Goal: Find specific page/section: Find specific page/section

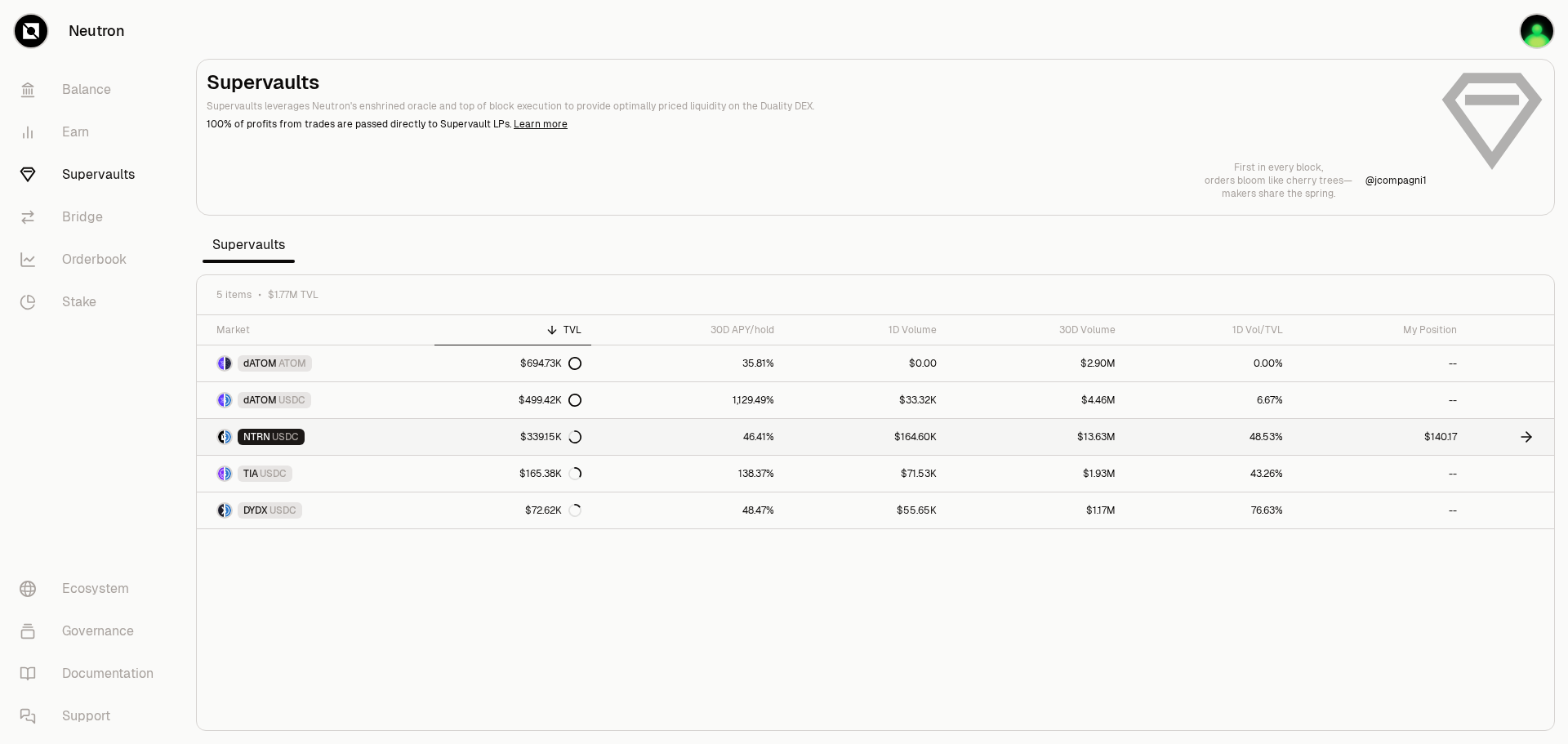
click at [1517, 439] on link at bounding box center [1510, 437] width 87 height 36
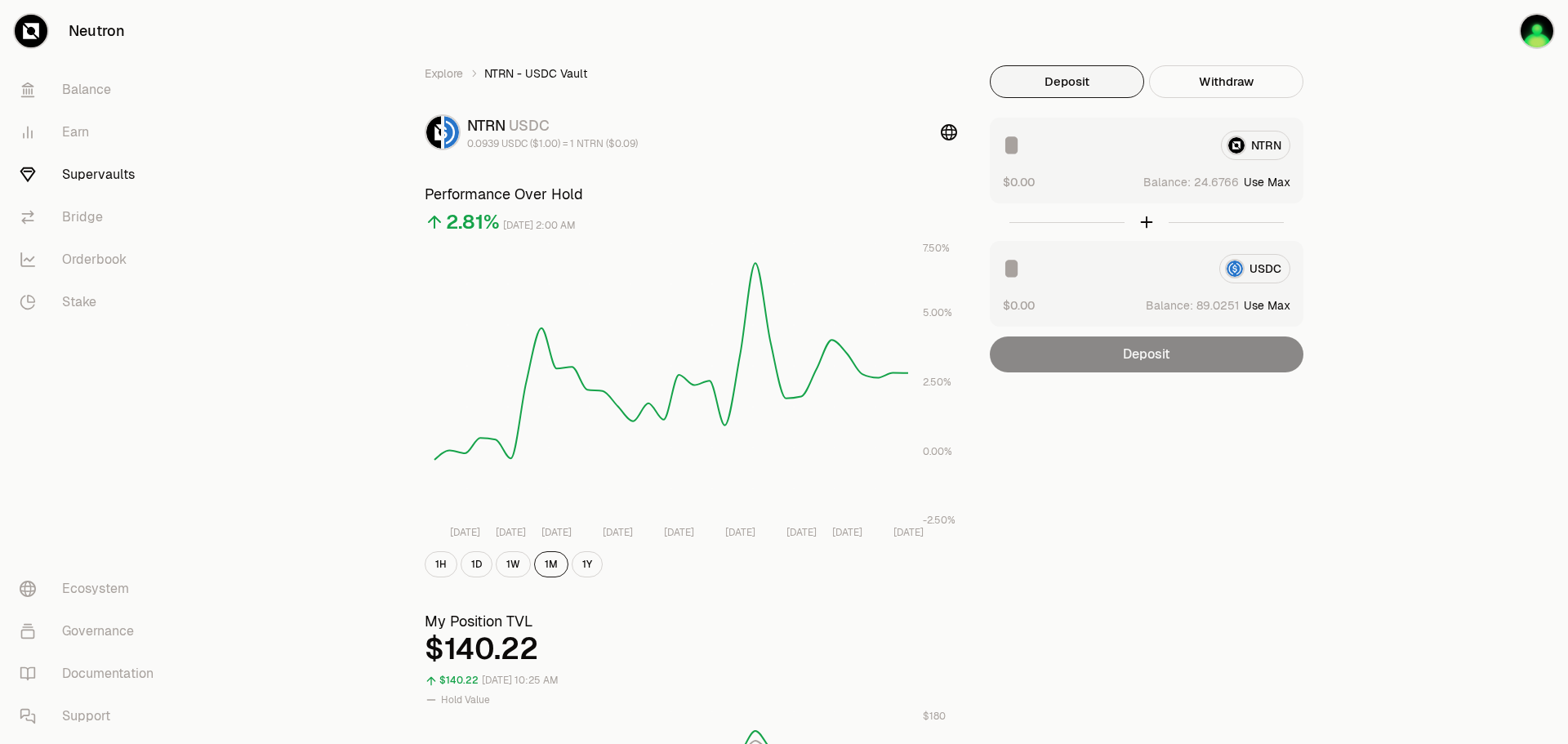
click at [107, 169] on link "Supervaults" at bounding box center [91, 175] width 170 height 43
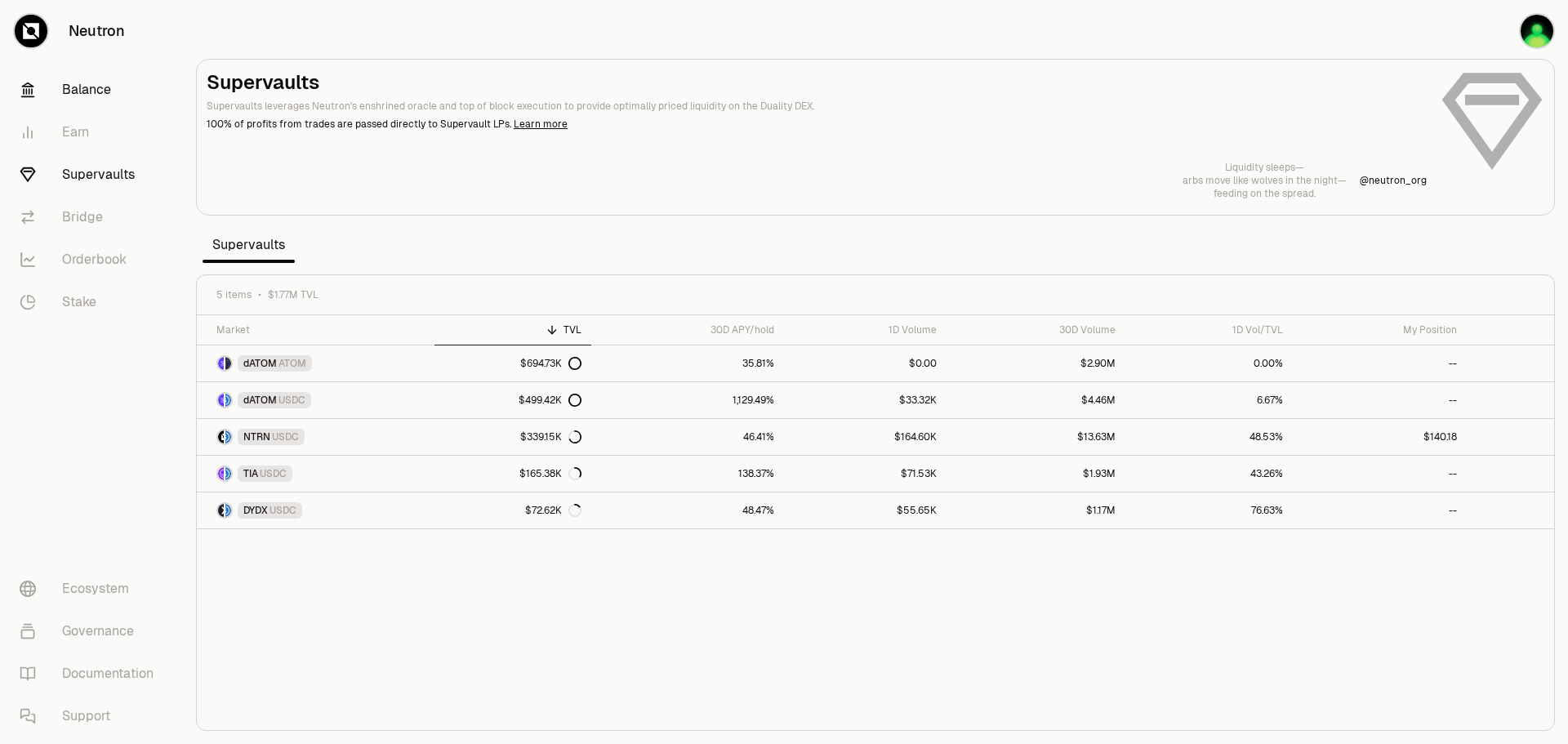
click at [80, 96] on link "Balance" at bounding box center [91, 90] width 170 height 43
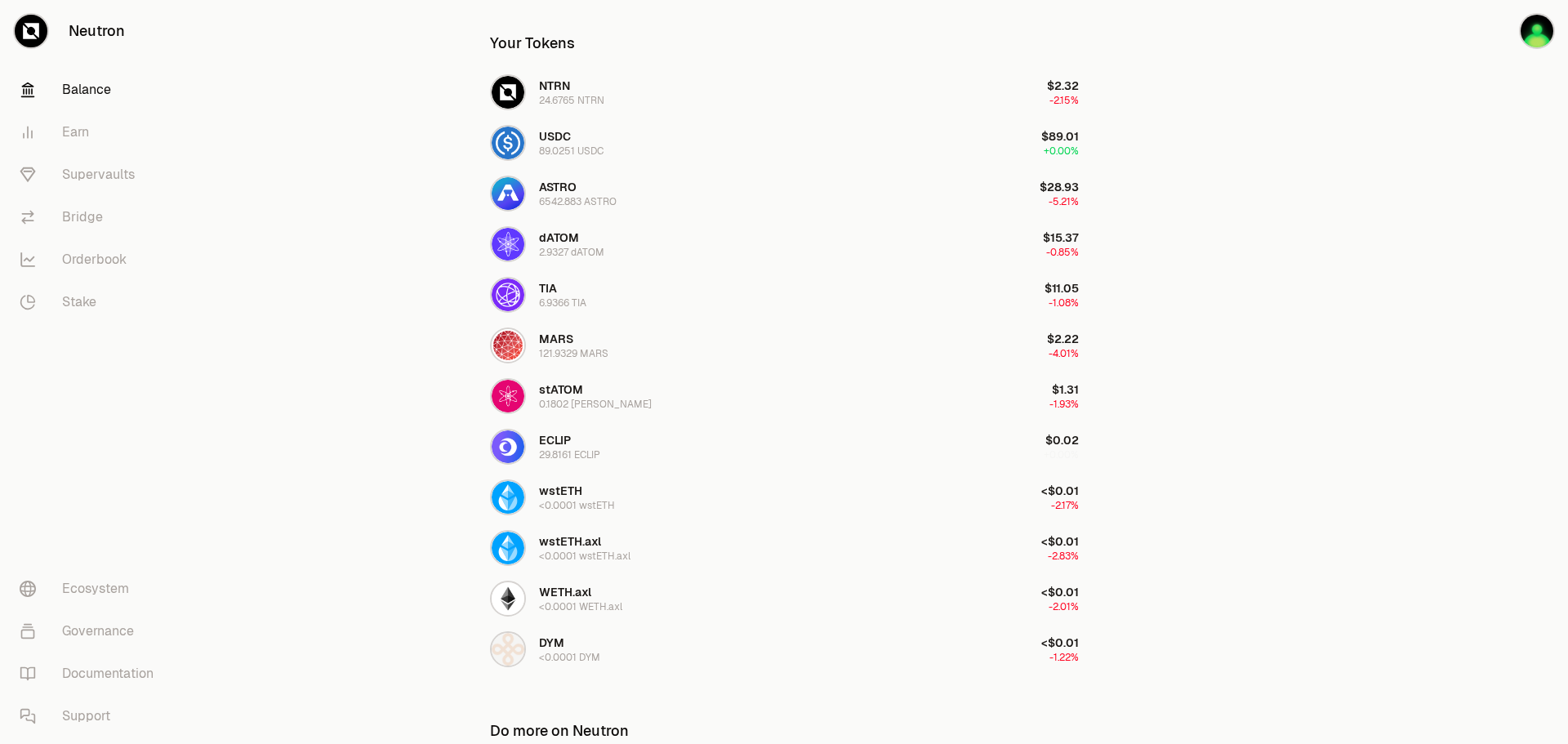
scroll to position [254, 0]
